Goal: Information Seeking & Learning: Learn about a topic

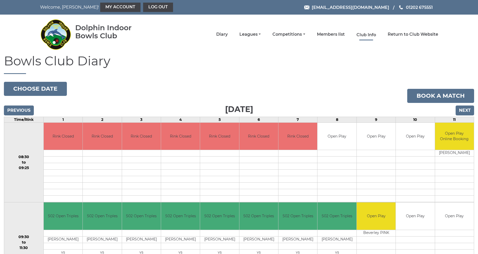
click at [371, 36] on link "Club Info" at bounding box center [366, 35] width 20 height 6
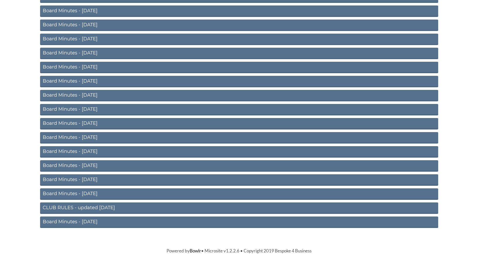
scroll to position [244, 0]
click at [91, 208] on link "CLUB RULES - updated March 2024" at bounding box center [239, 207] width 398 height 11
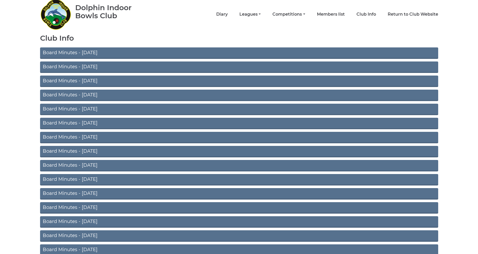
scroll to position [19, 0]
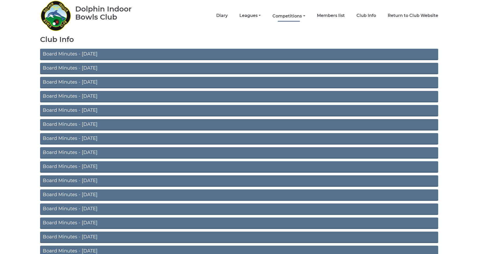
click at [305, 16] on link "Competitions" at bounding box center [288, 16] width 33 height 6
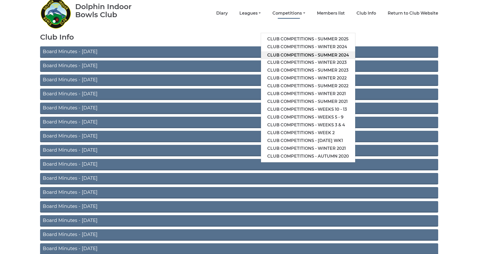
scroll to position [21, 0]
click at [314, 46] on link "Club competitions - Winter 2024" at bounding box center [308, 47] width 94 height 8
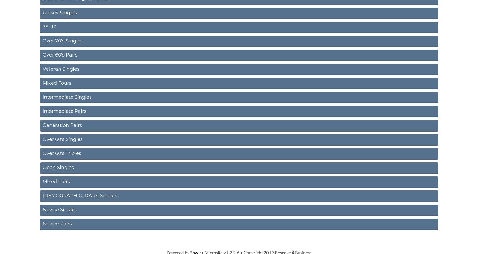
scroll to position [164, 0]
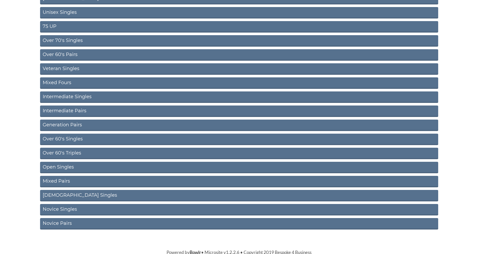
click at [67, 223] on link "Novice Pairs" at bounding box center [239, 223] width 398 height 11
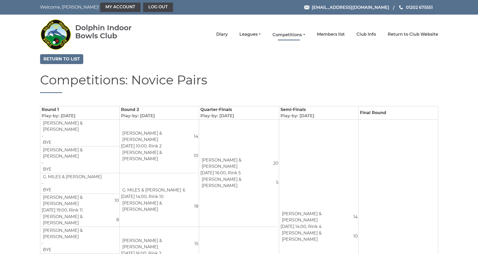
click at [305, 35] on link "Competitions" at bounding box center [288, 35] width 33 height 6
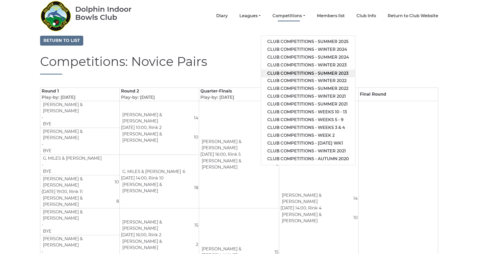
scroll to position [19, 0]
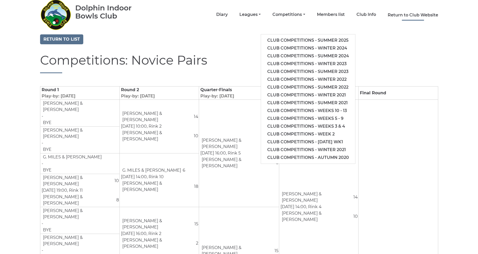
click at [416, 16] on link "Return to Club Website" at bounding box center [413, 15] width 50 height 6
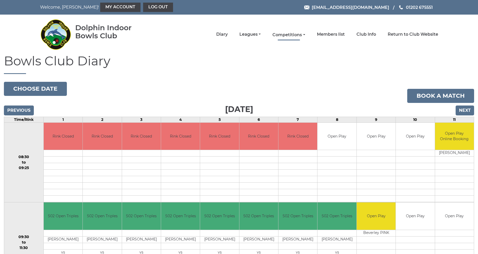
click at [305, 35] on link "Competitions" at bounding box center [288, 35] width 33 height 6
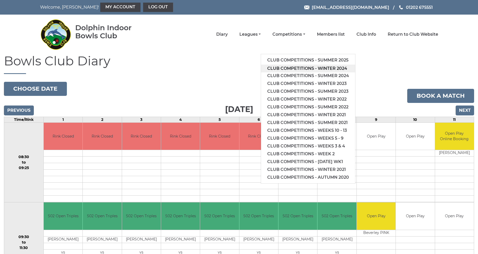
click at [310, 67] on link "Club competitions - Winter 2024" at bounding box center [308, 69] width 94 height 8
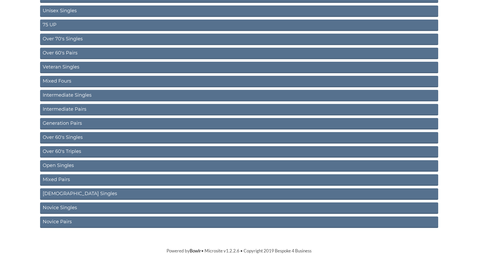
scroll to position [165, 0]
click at [83, 109] on link "Intermediate Pairs" at bounding box center [239, 109] width 398 height 11
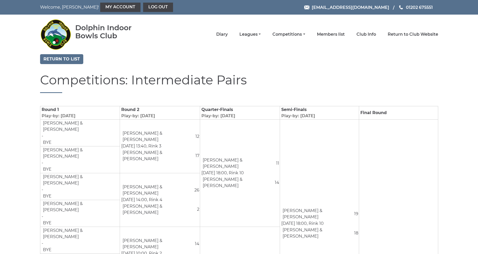
scroll to position [0, 0]
